Goal: Task Accomplishment & Management: Manage account settings

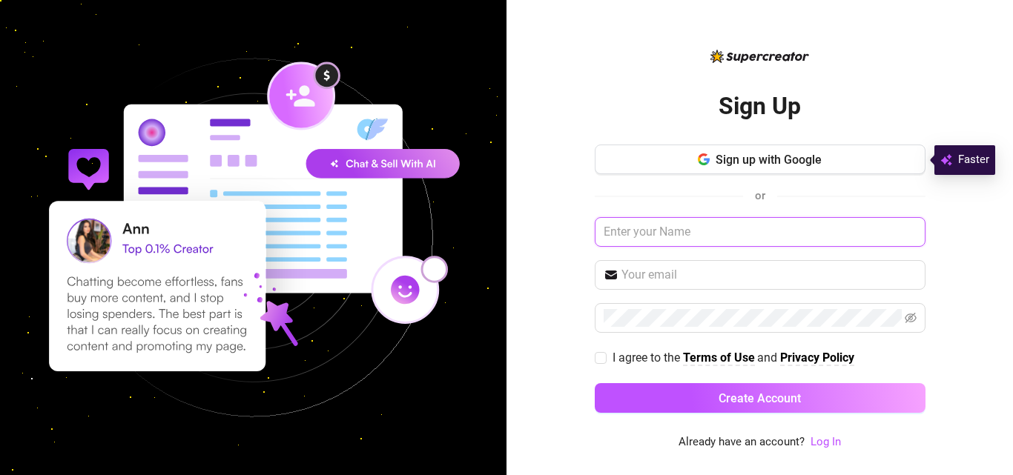
click at [679, 218] on input "text" at bounding box center [760, 232] width 331 height 30
type input "Ivy01"
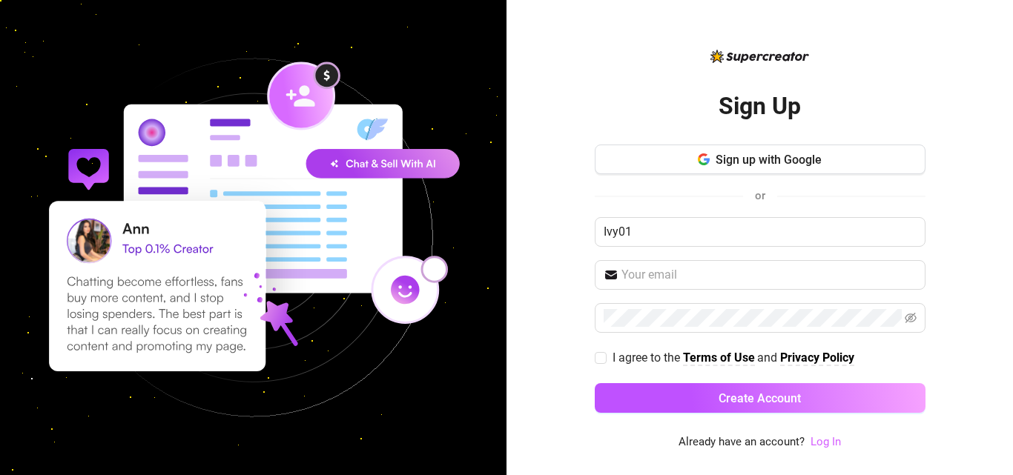
click at [817, 439] on link "Log In" at bounding box center [826, 441] width 30 height 13
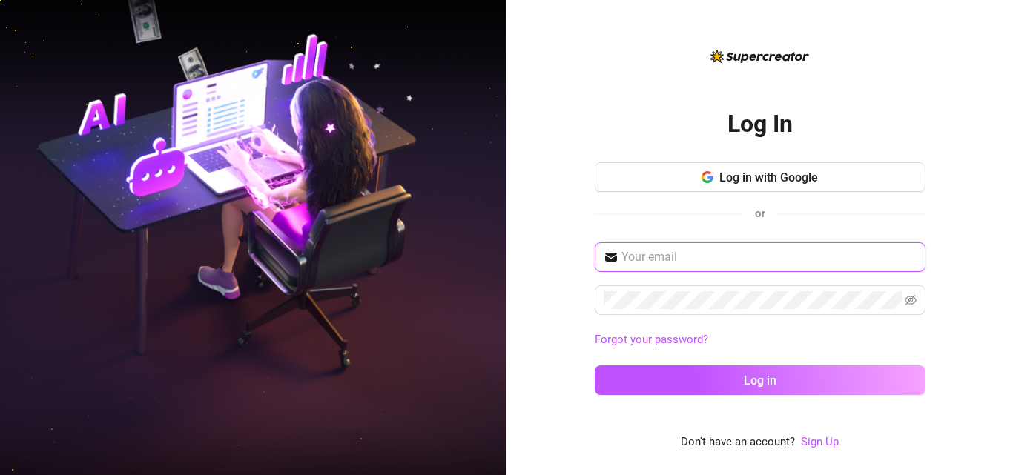
type input "[EMAIL_ADDRESS][DOMAIN_NAME]"
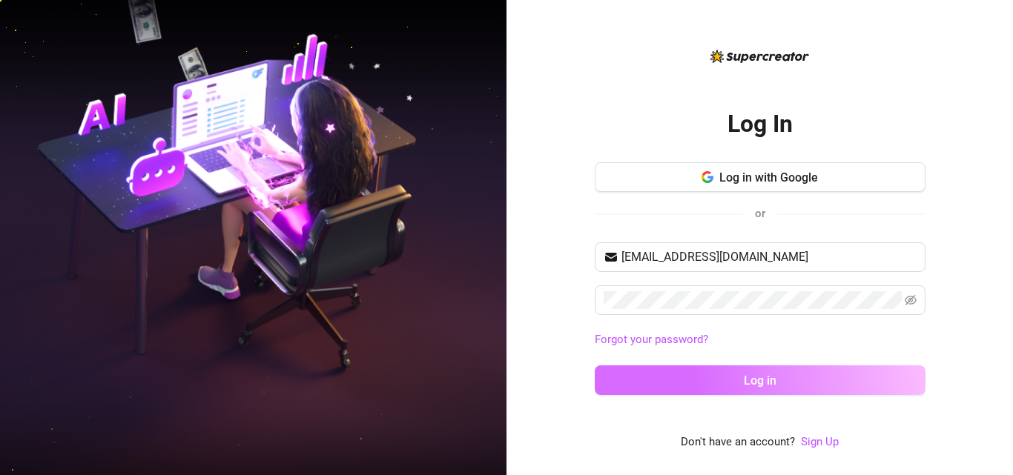
click at [705, 383] on button "Log in" at bounding box center [760, 381] width 331 height 30
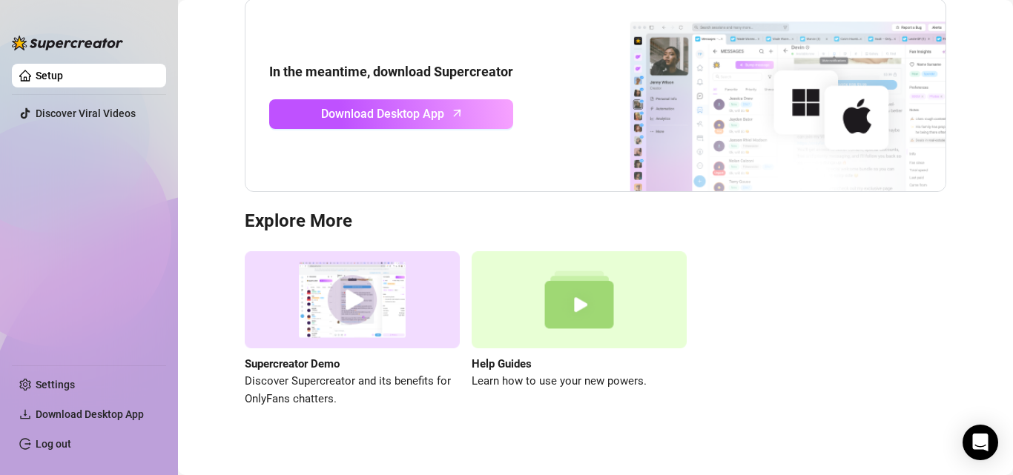
scroll to position [168, 0]
